Goal: Task Accomplishment & Management: Manage account settings

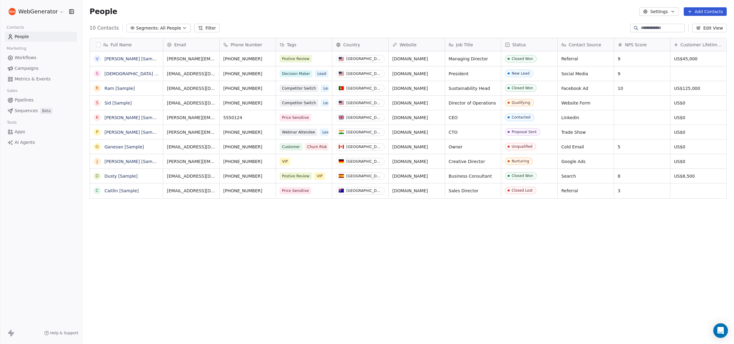
scroll to position [302, 652]
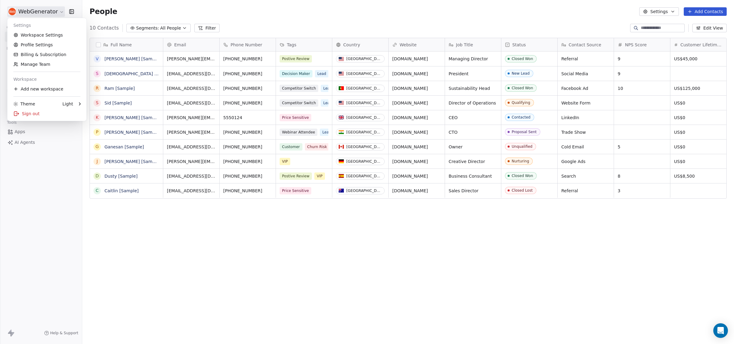
click at [54, 12] on html "WebGenerator Contacts People Marketing Workflows Campaigns Metrics & Events Sal…" at bounding box center [367, 172] width 734 height 344
click at [32, 54] on link "Billing & Subscription" at bounding box center [47, 55] width 74 height 10
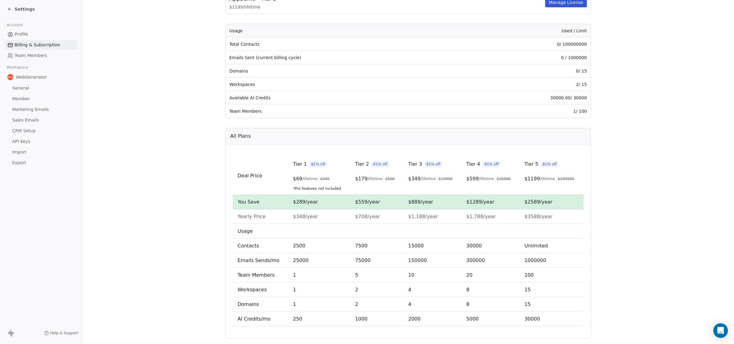
scroll to position [90, 0]
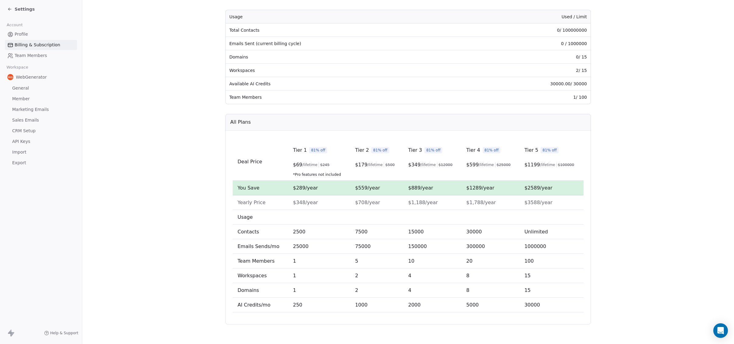
click at [38, 57] on span "Team Members" at bounding box center [31, 55] width 32 height 6
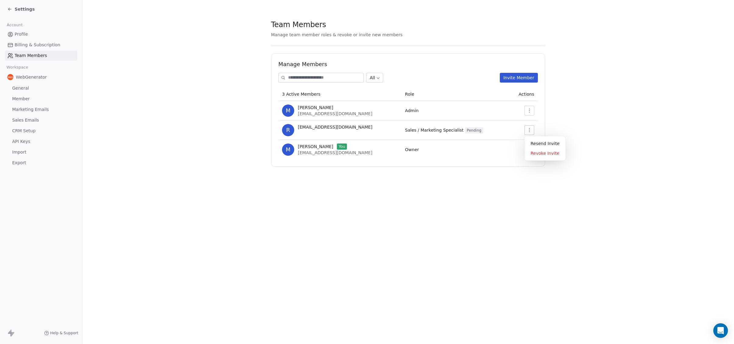
click at [529, 132] on icon "button" at bounding box center [529, 130] width 1 height 4
click at [535, 142] on div "Resend Invite" at bounding box center [545, 144] width 36 height 10
